Goal: Check status: Check status

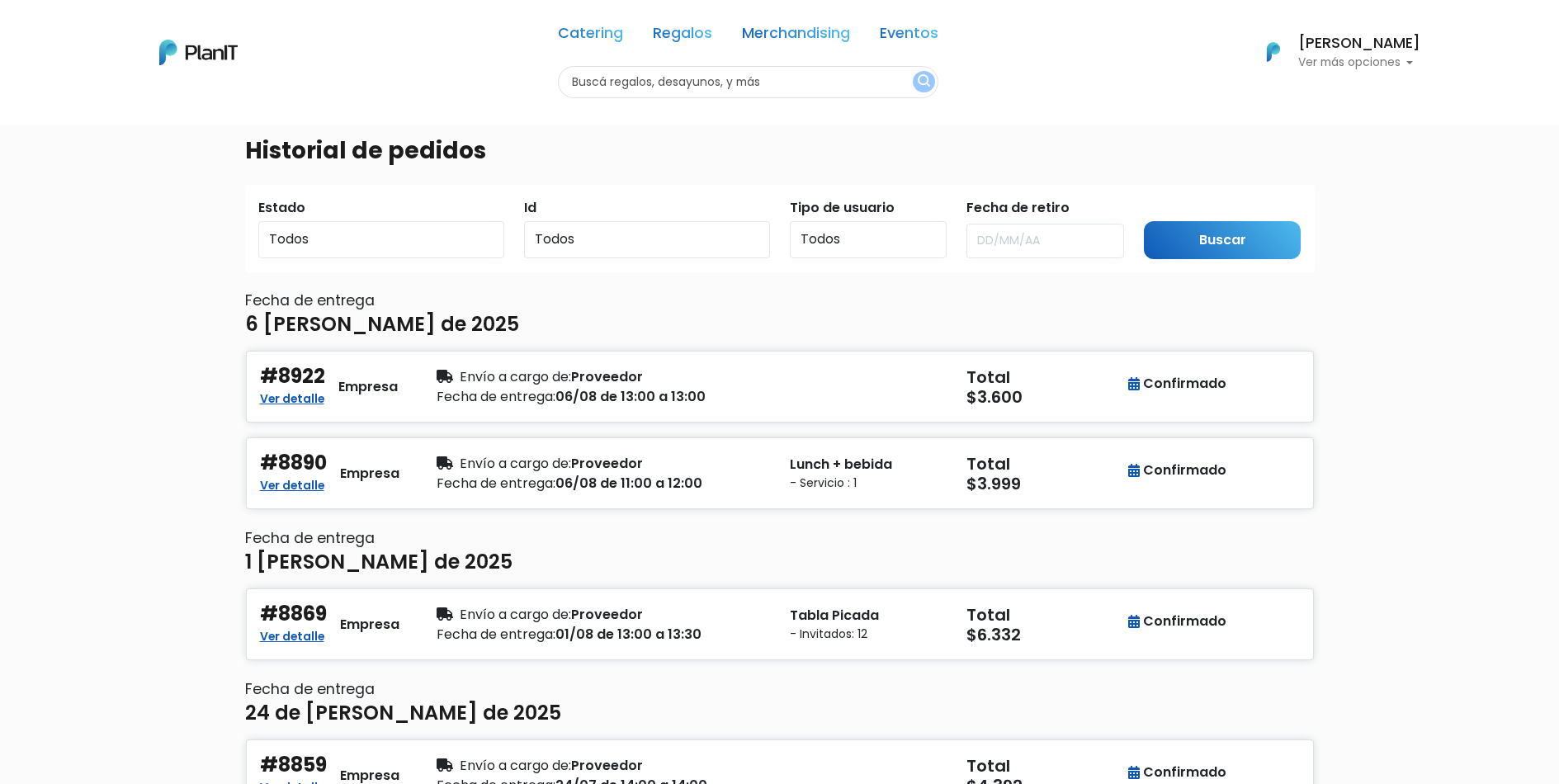
click at [1342, 65] on p "Ver más opciones" at bounding box center [1359, 62] width 122 height 12
click at [1355, 104] on li "Pedidos" at bounding box center [1347, 98] width 147 height 33
click at [1337, 66] on p "Ver más opciones" at bounding box center [1359, 62] width 122 height 12
click at [1365, 134] on link "En Curso" at bounding box center [1347, 132] width 147 height 33
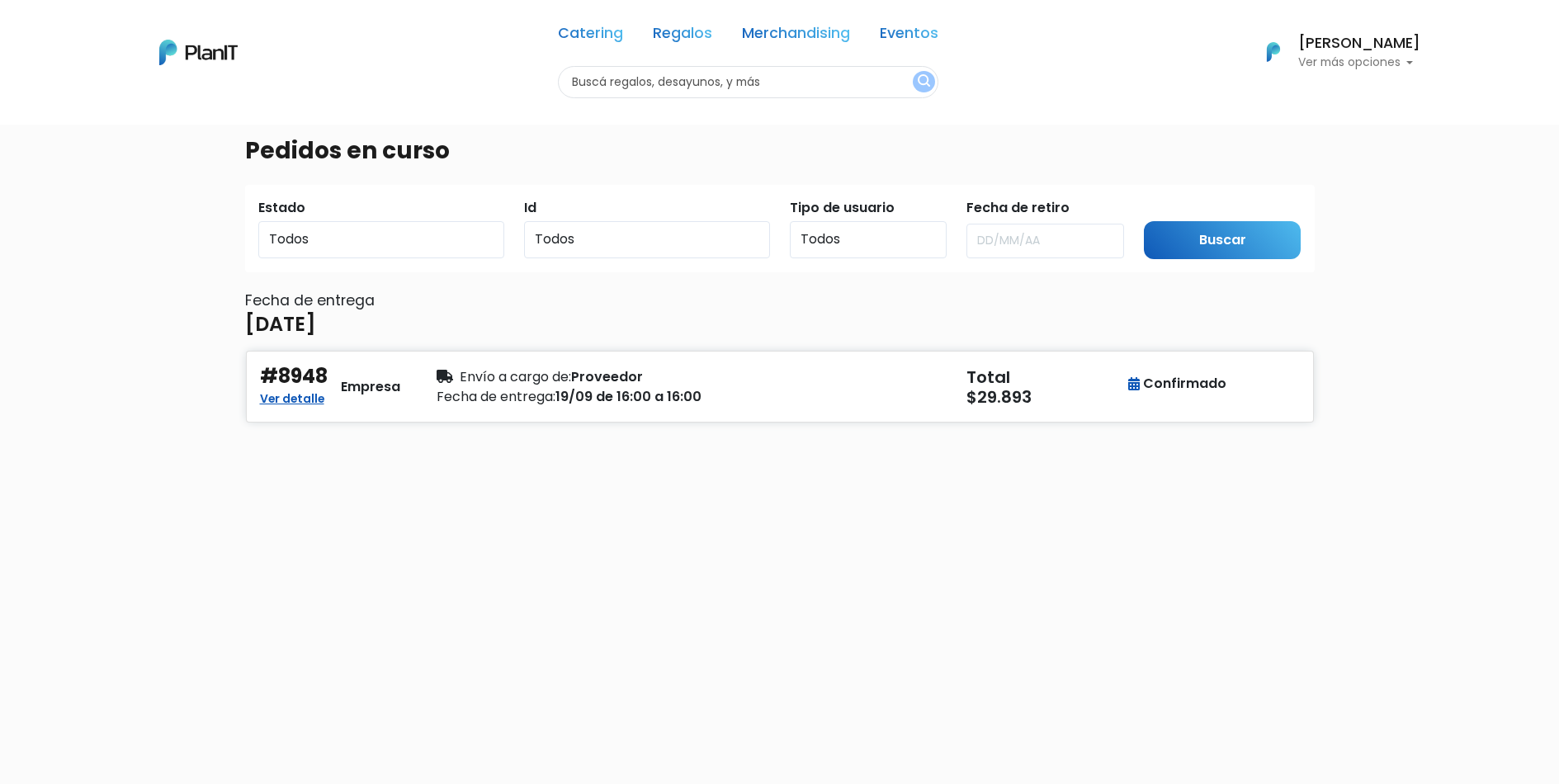
click at [1372, 77] on div "Catering Regalos Merchandising Eventos Catering Regalos Merchandising Eventos C…" at bounding box center [780, 52] width 1320 height 92
click at [1364, 63] on p "Ver más opciones" at bounding box center [1359, 62] width 122 height 12
click at [1342, 93] on li "Pedidos" at bounding box center [1347, 98] width 147 height 33
click at [1349, 63] on p "Ver más opciones" at bounding box center [1359, 62] width 122 height 12
click at [1334, 132] on span "En Curso" at bounding box center [1315, 131] width 57 height 19
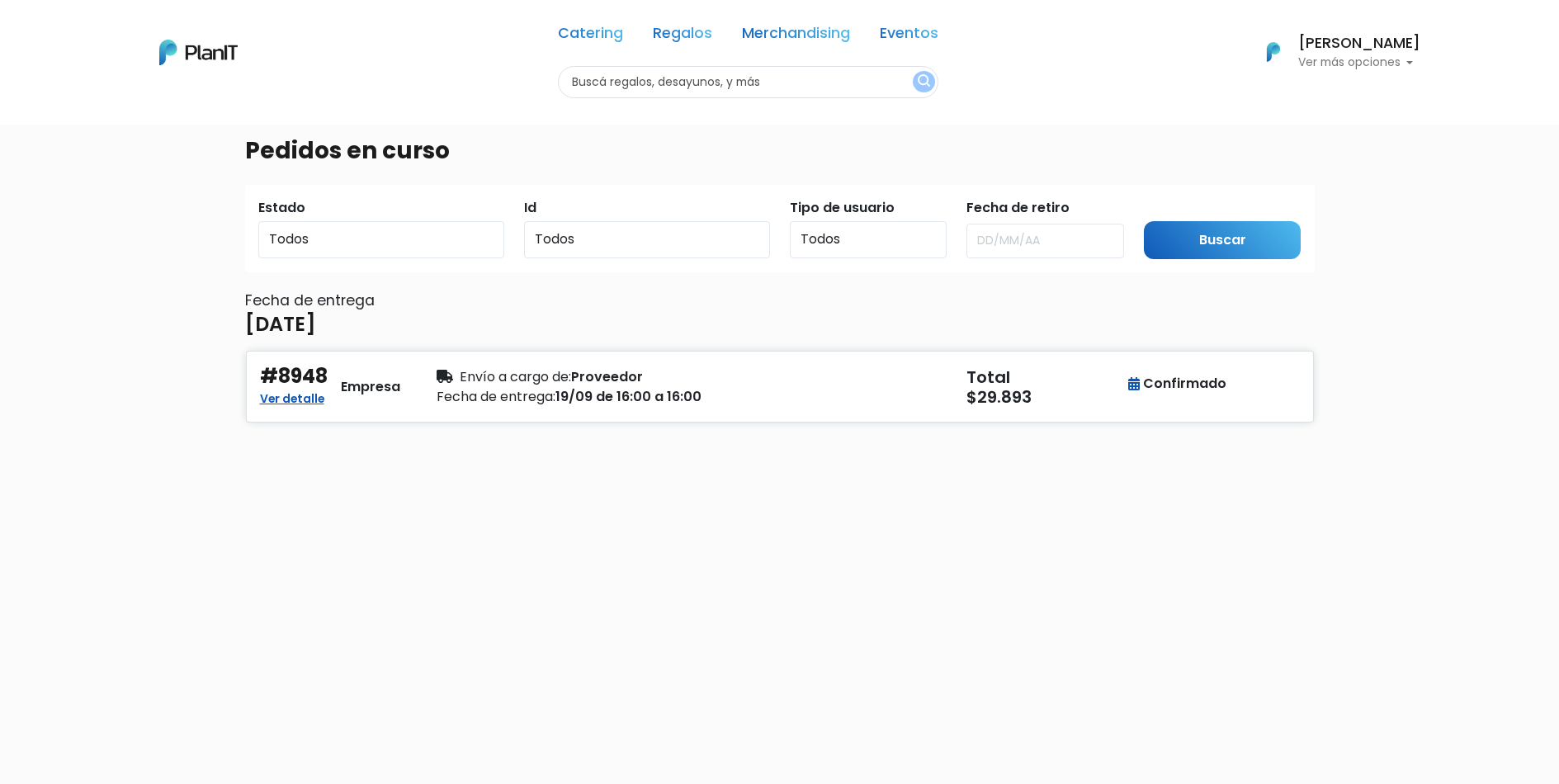
click at [1417, 53] on div "[PERSON_NAME] Ver más opciones" at bounding box center [1359, 53] width 122 height 33
click at [1402, 62] on p "Ver más opciones" at bounding box center [1359, 62] width 122 height 12
click at [1400, 64] on p "Ver más opciones" at bounding box center [1359, 62] width 122 height 12
click at [1360, 158] on link "Historial" at bounding box center [1347, 164] width 147 height 33
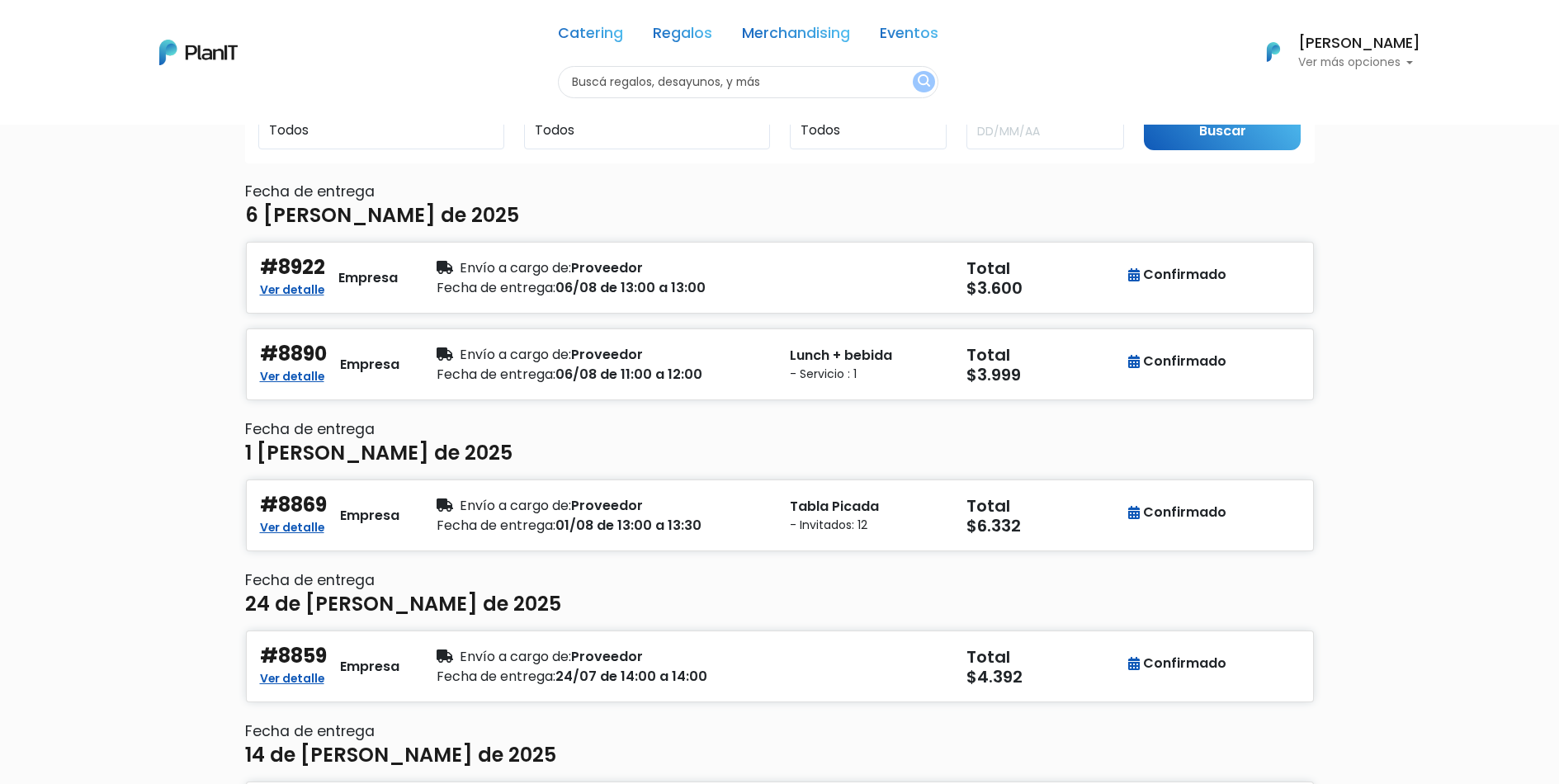
scroll to position [165, 0]
